Goal: Task Accomplishment & Management: Manage account settings

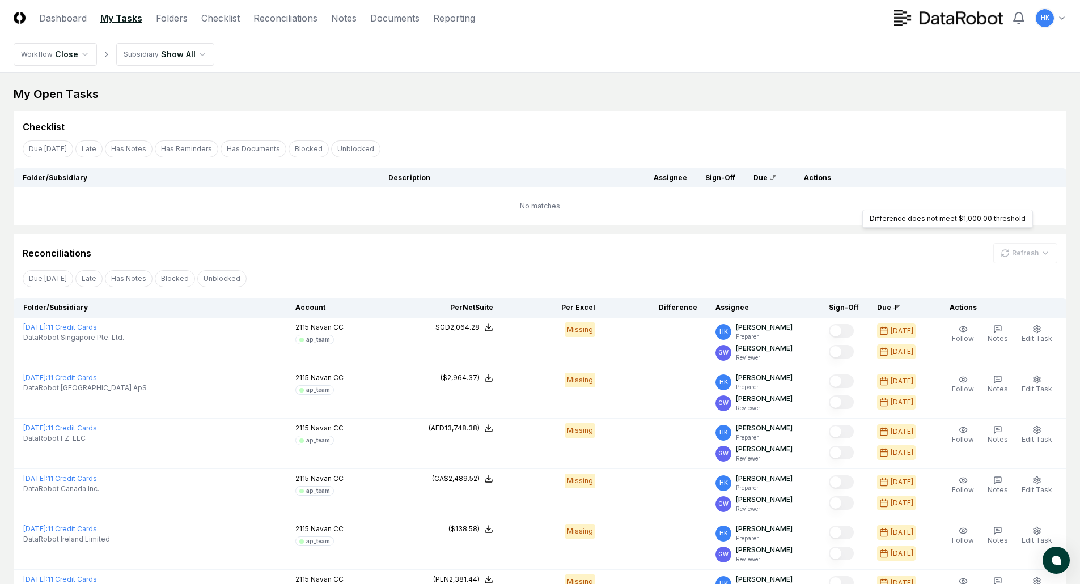
scroll to position [113, 0]
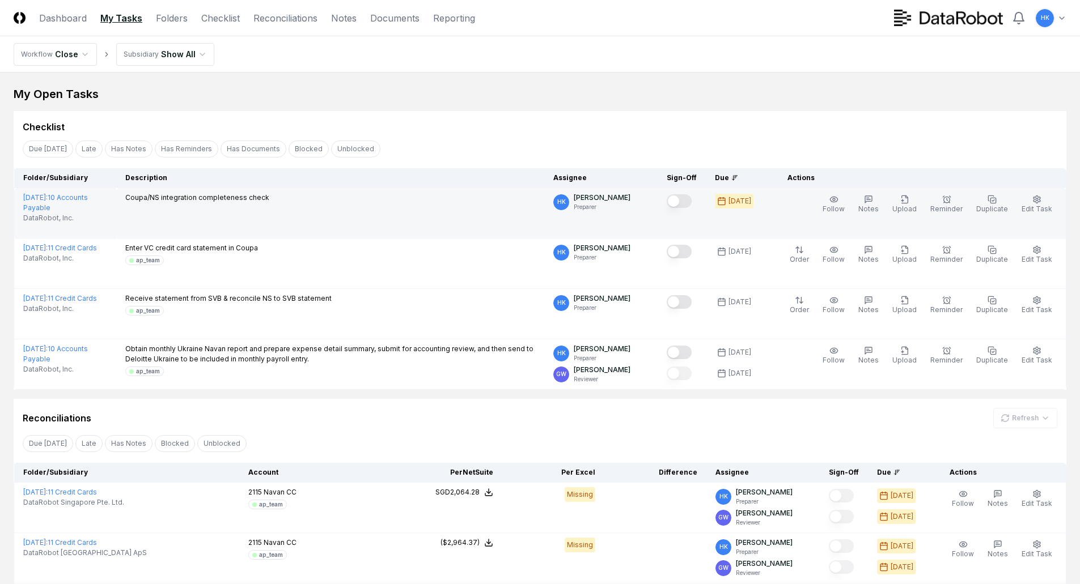
click at [689, 201] on button "Mark complete" at bounding box center [679, 201] width 25 height 14
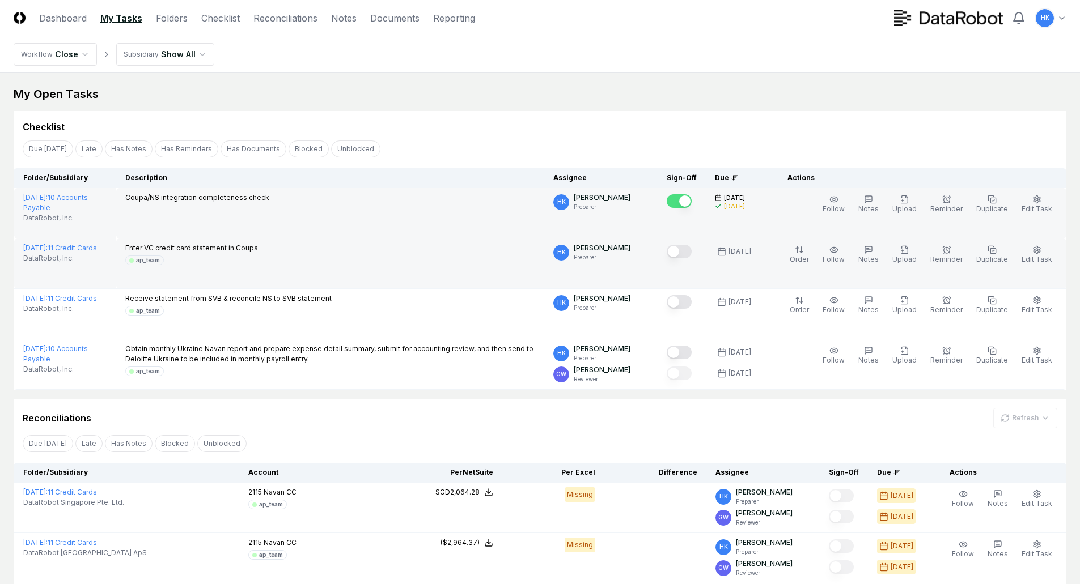
click at [686, 248] on button "Mark complete" at bounding box center [679, 252] width 25 height 14
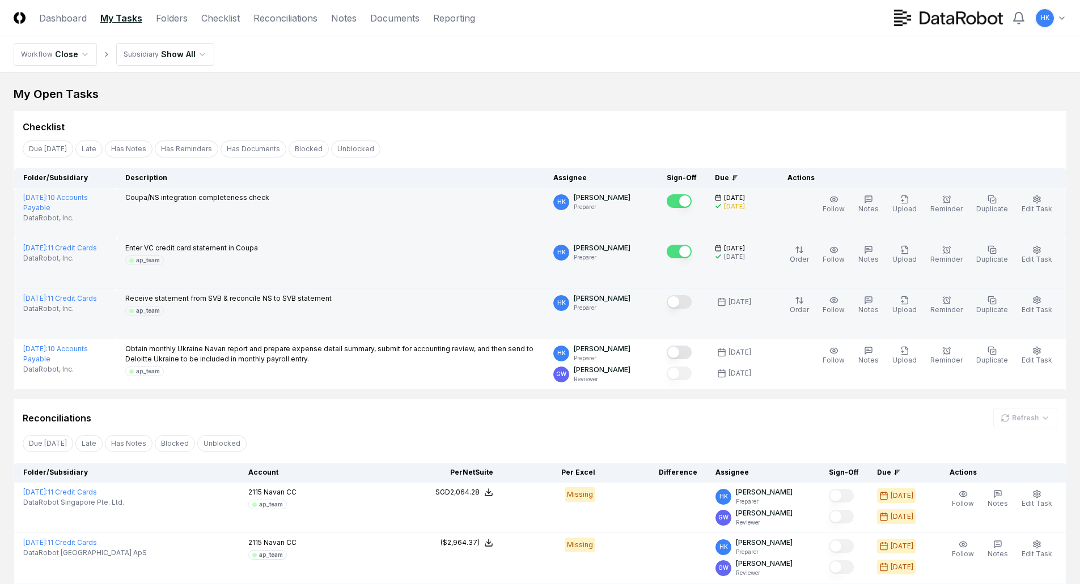
click at [690, 302] on button "Mark complete" at bounding box center [679, 302] width 25 height 14
click at [227, 16] on link "Checklist" at bounding box center [220, 18] width 39 height 14
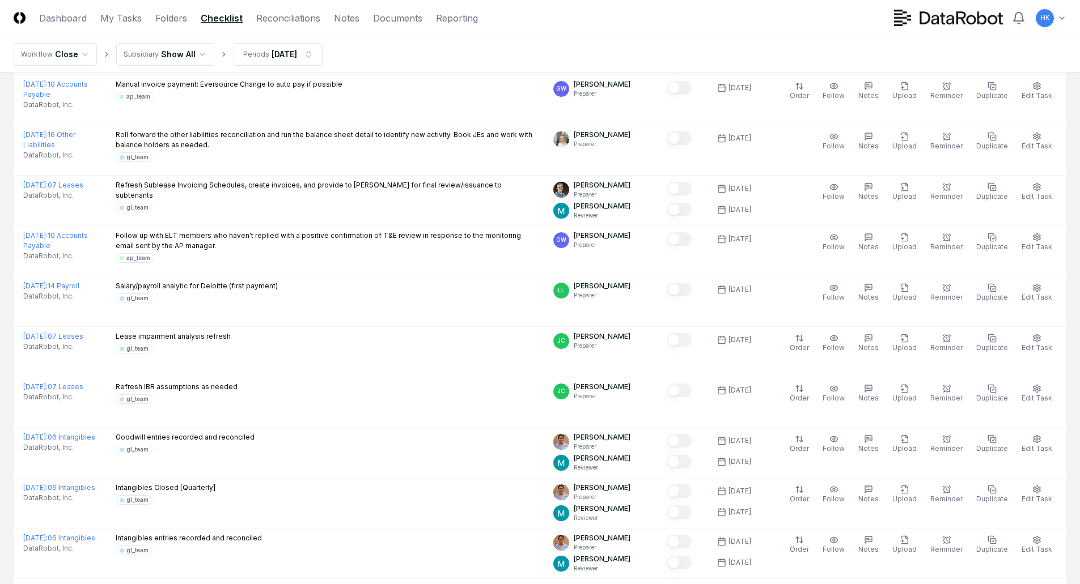
scroll to position [283, 0]
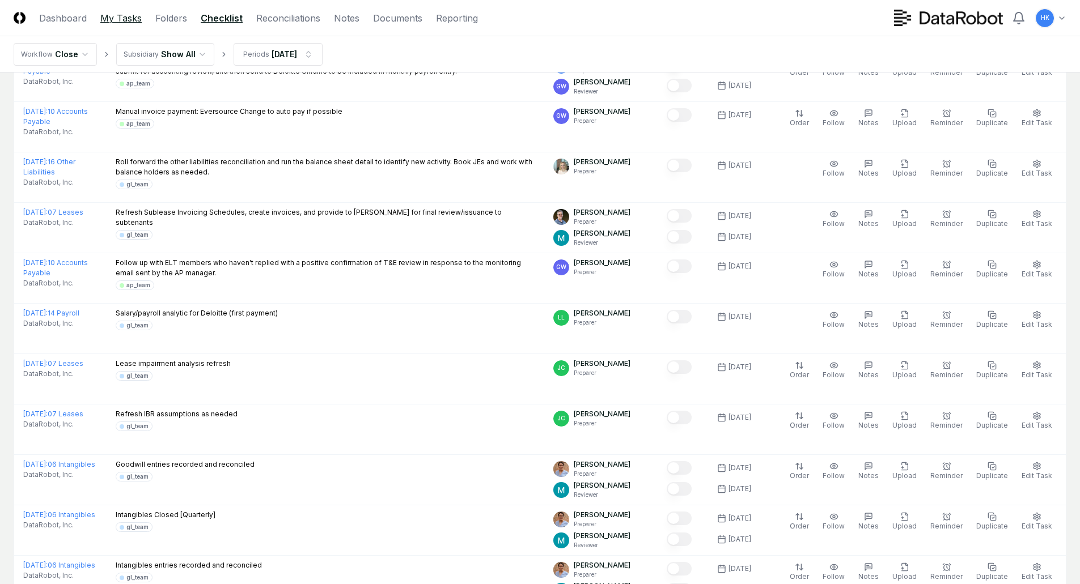
click at [124, 20] on link "My Tasks" at bounding box center [120, 18] width 41 height 14
